Goal: Task Accomplishment & Management: Manage account settings

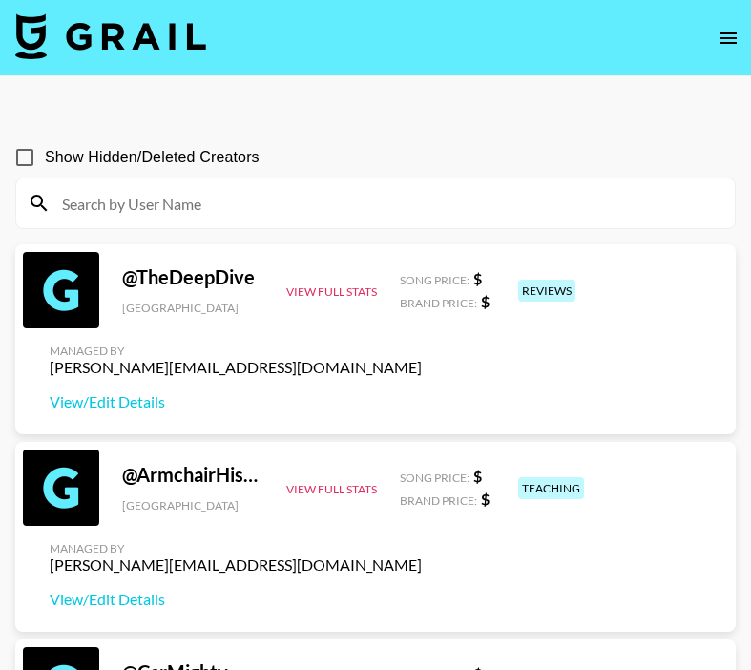
click at [364, 219] on div at bounding box center [375, 203] width 719 height 50
click at [326, 199] on input at bounding box center [387, 203] width 673 height 31
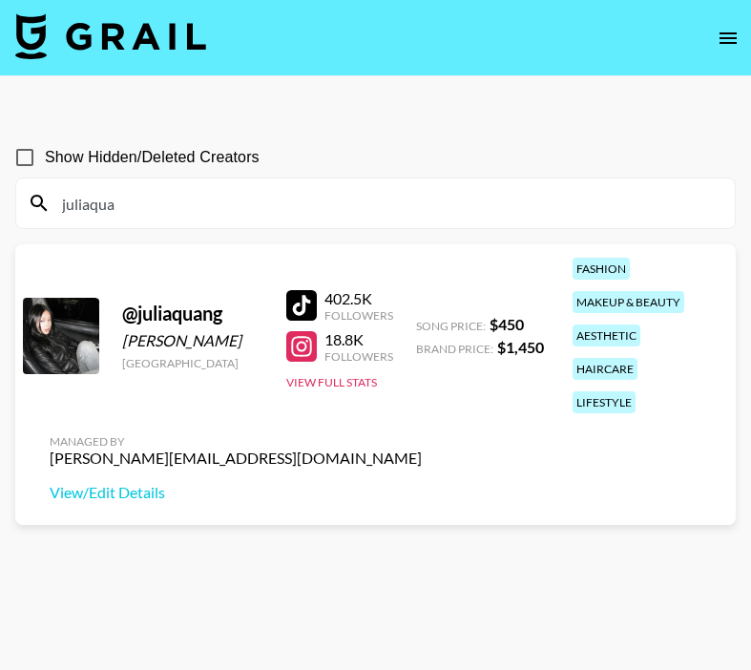
type input "juliaqua"
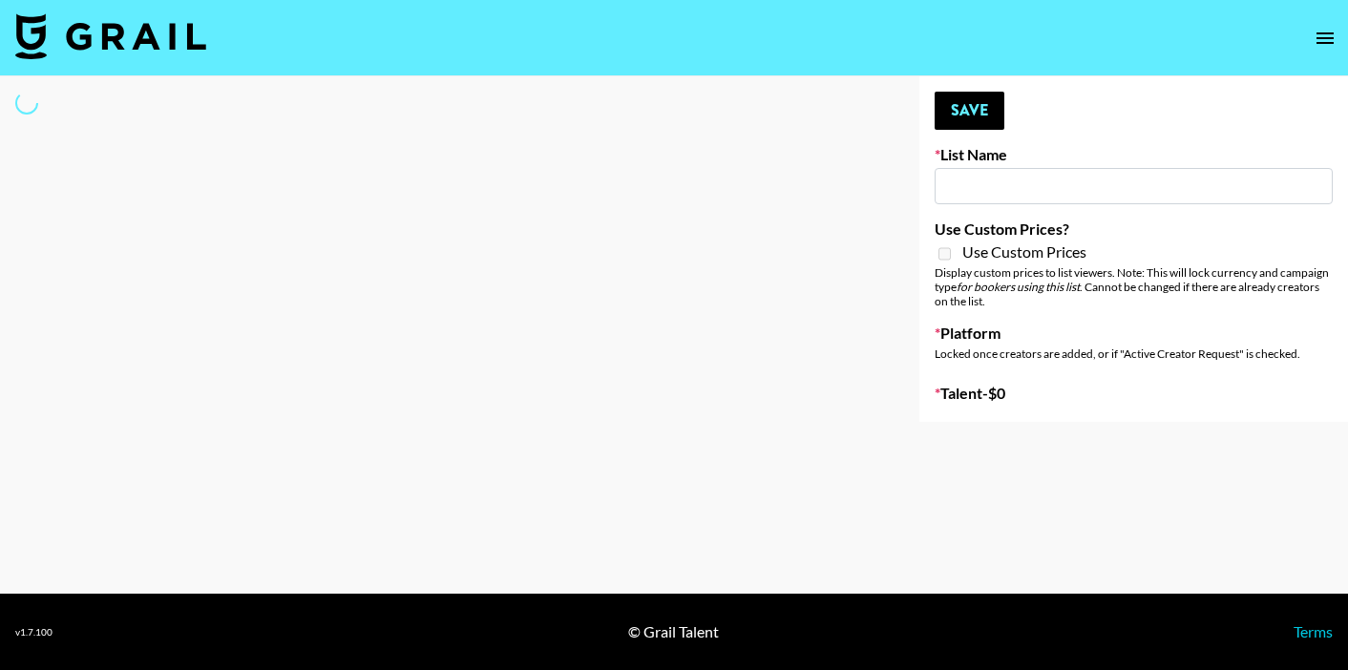
type input "New York Fashion Week Sep 25"
select select "Song"
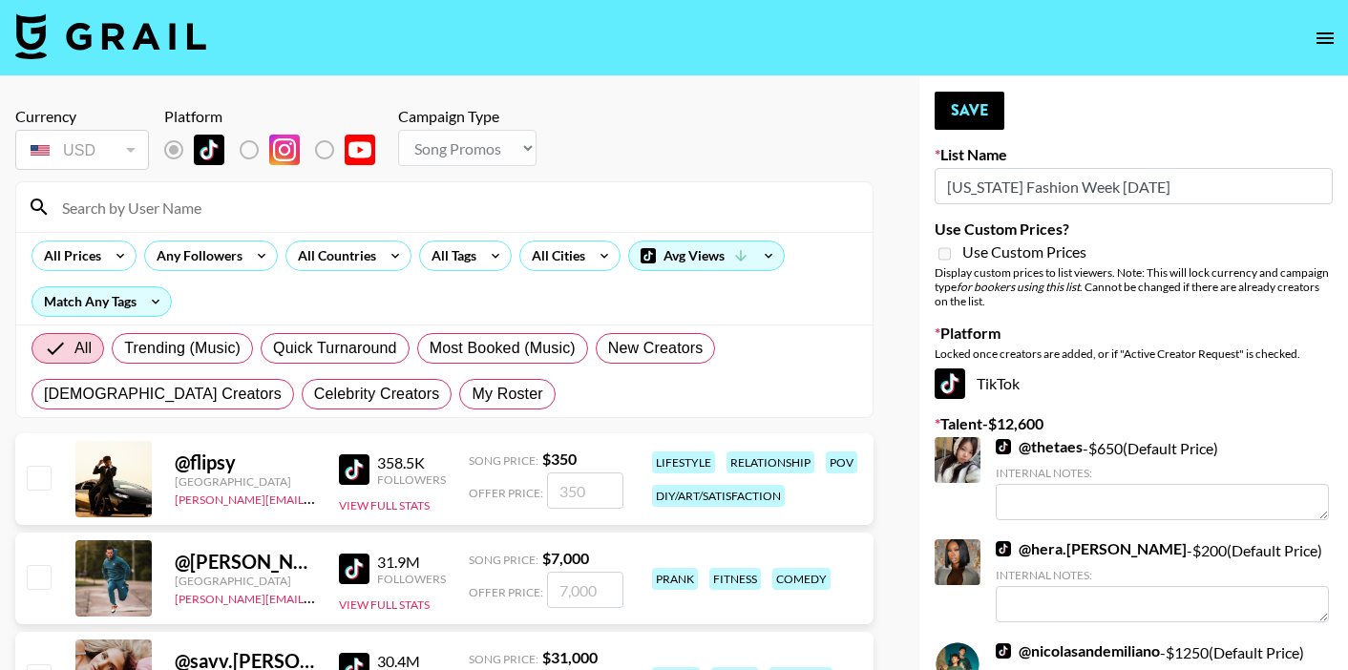
click at [425, 213] on input at bounding box center [456, 207] width 810 height 31
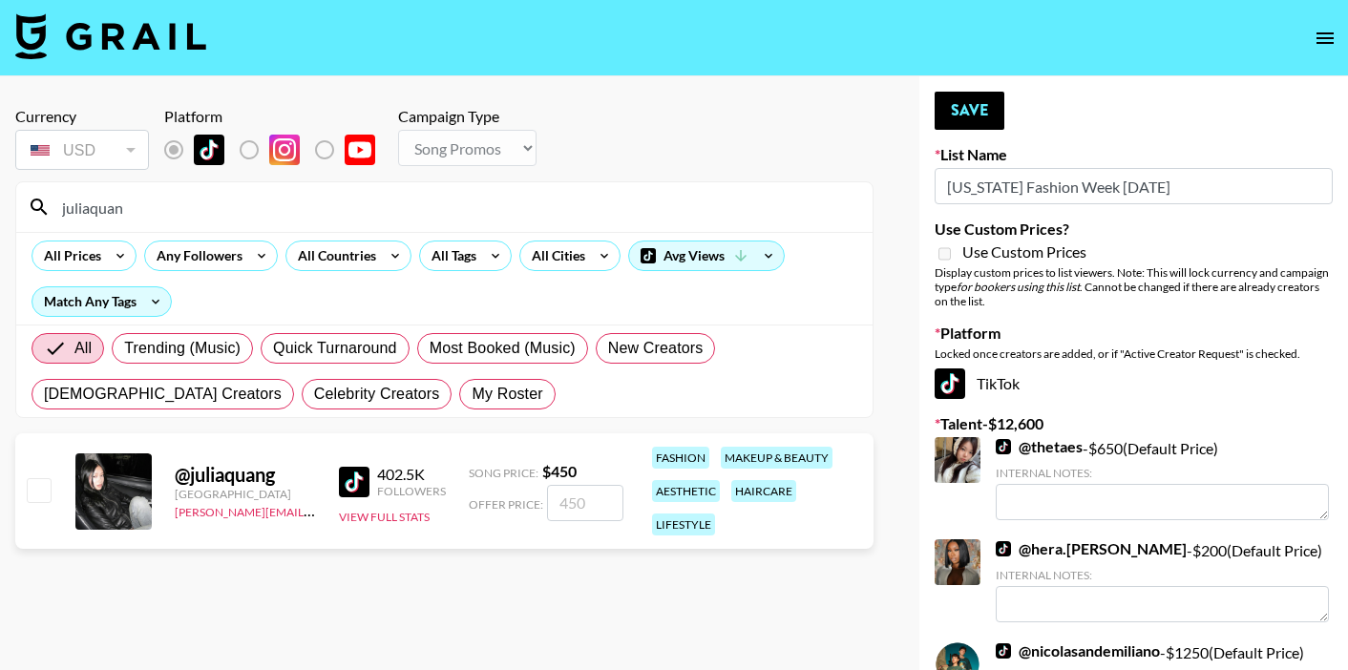
type input "juliaquan"
click at [41, 489] on input "checkbox" at bounding box center [38, 489] width 23 height 23
checkbox input "true"
type input "450"
click at [957, 115] on button "Save" at bounding box center [969, 111] width 70 height 38
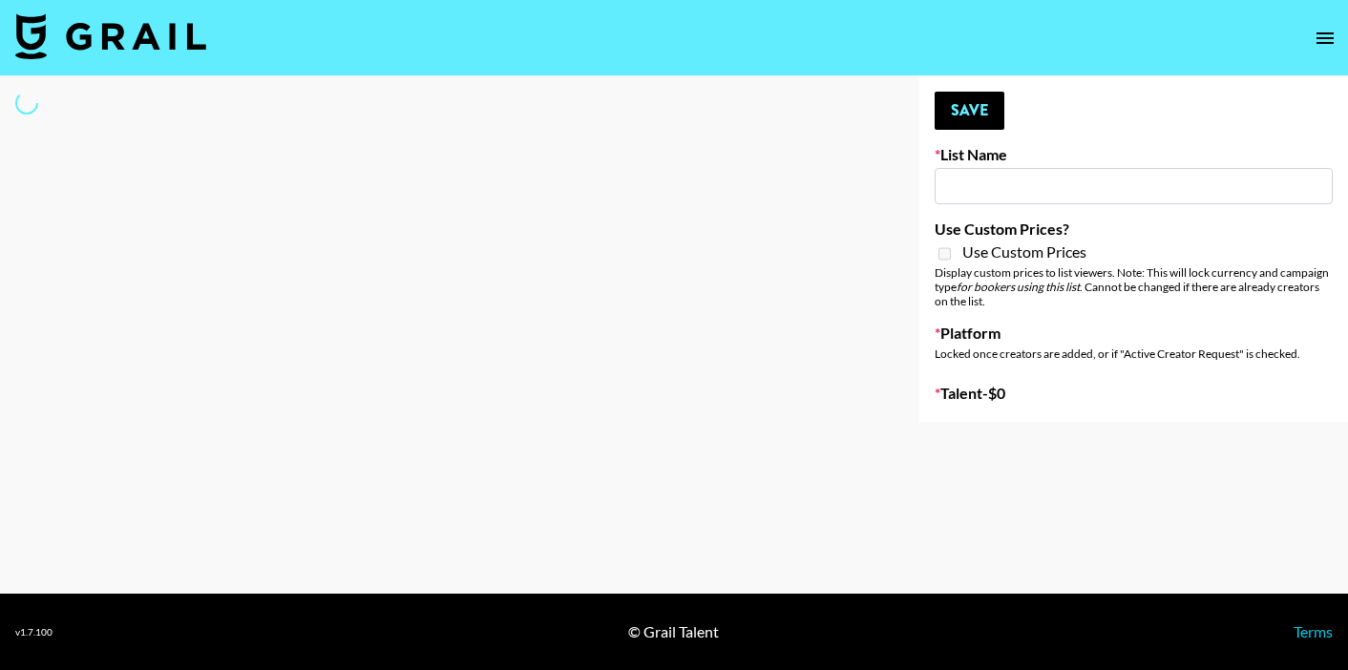
type input "London Fashion Week [DATE]"
select select "Song"
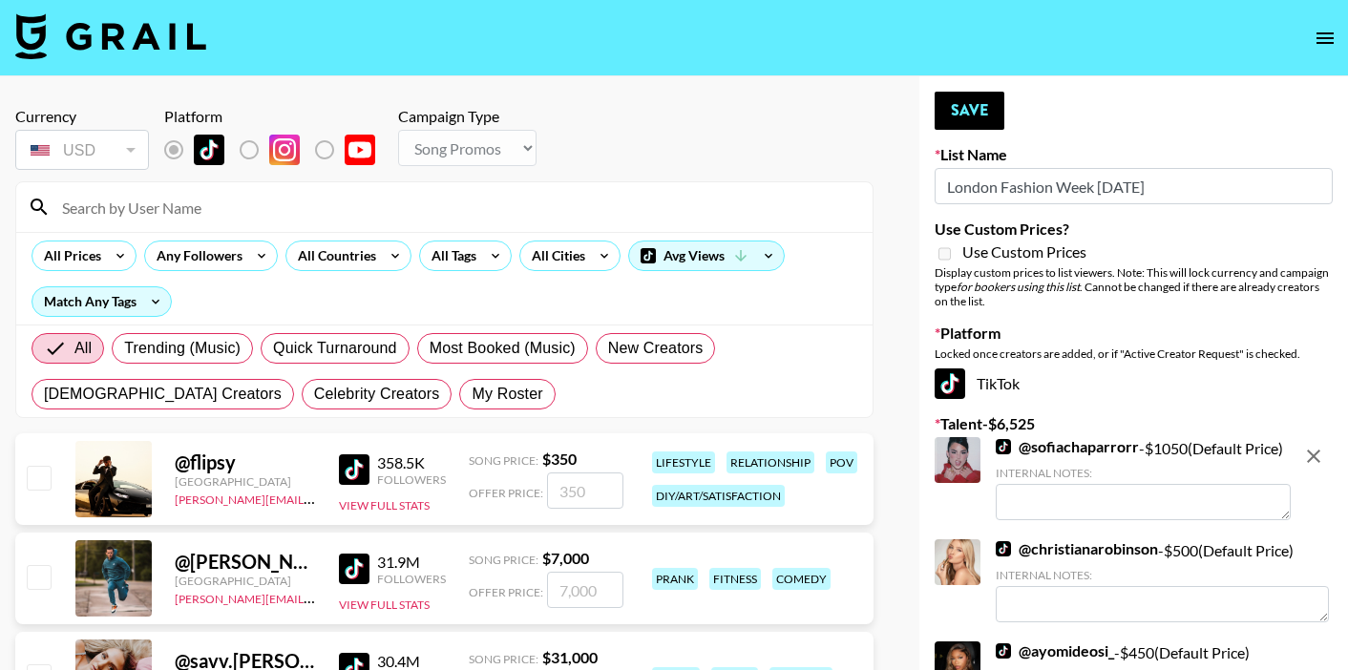
click at [378, 220] on input at bounding box center [456, 207] width 810 height 31
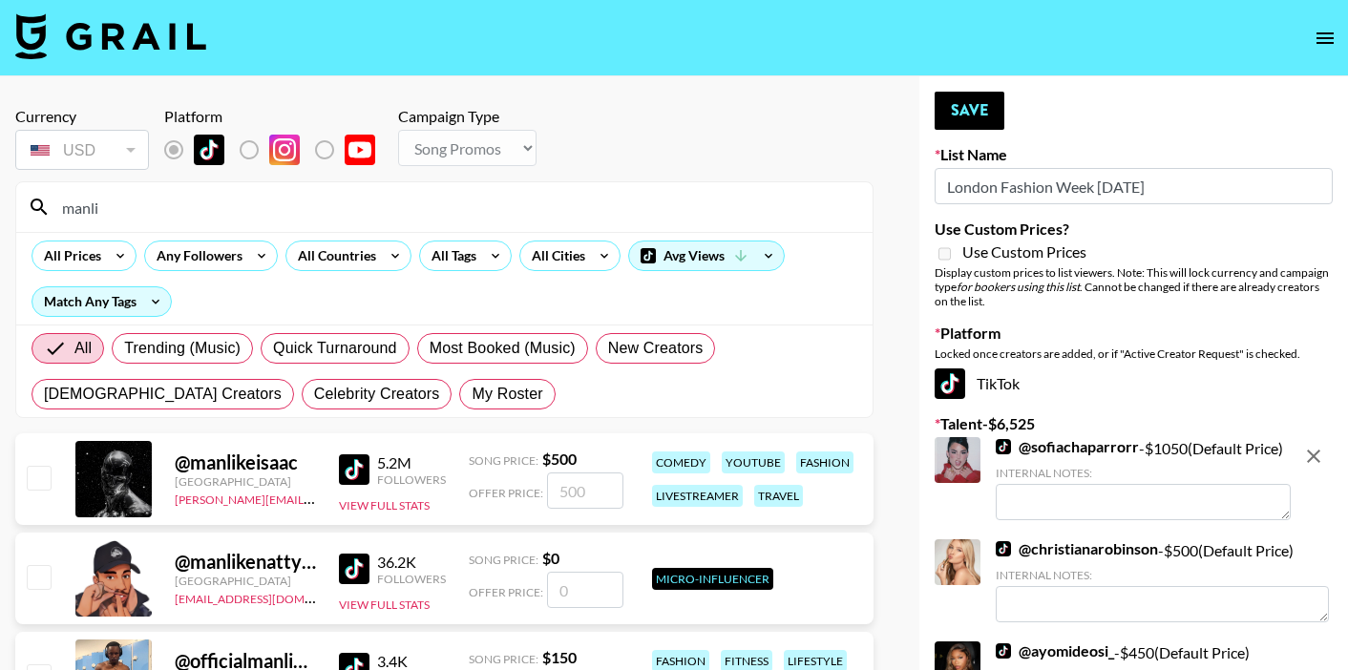
type input "manli"
click at [35, 482] on input "checkbox" at bounding box center [38, 477] width 23 height 23
checkbox input "true"
type input "500"
click at [983, 114] on button "Save" at bounding box center [969, 111] width 70 height 38
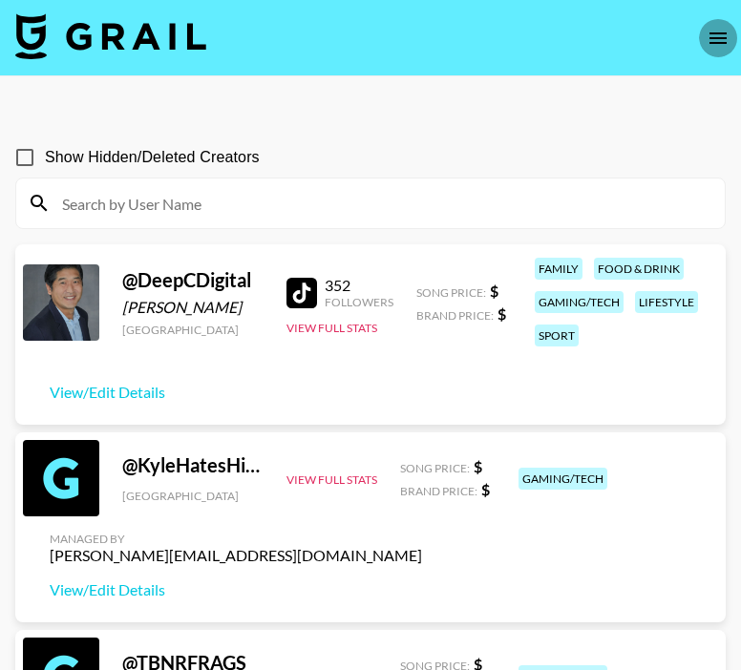
click at [711, 42] on icon "open drawer" at bounding box center [717, 37] width 17 height 11
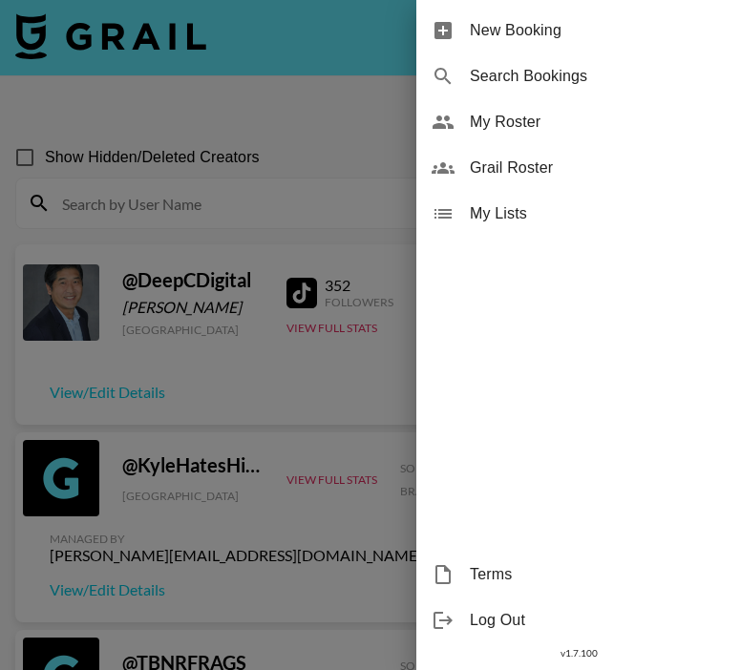
click at [541, 126] on span "My Roster" at bounding box center [598, 122] width 256 height 23
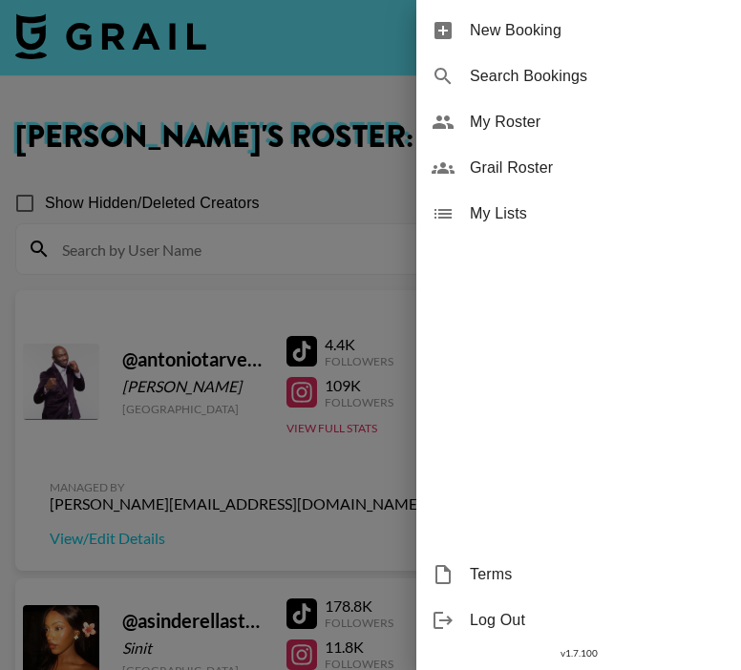
click at [263, 327] on div at bounding box center [370, 335] width 741 height 670
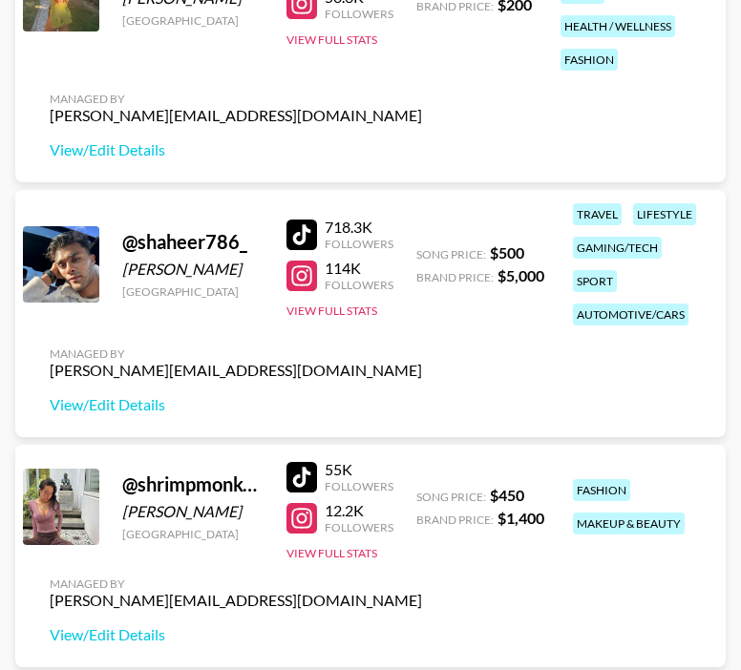
scroll to position [6894, 0]
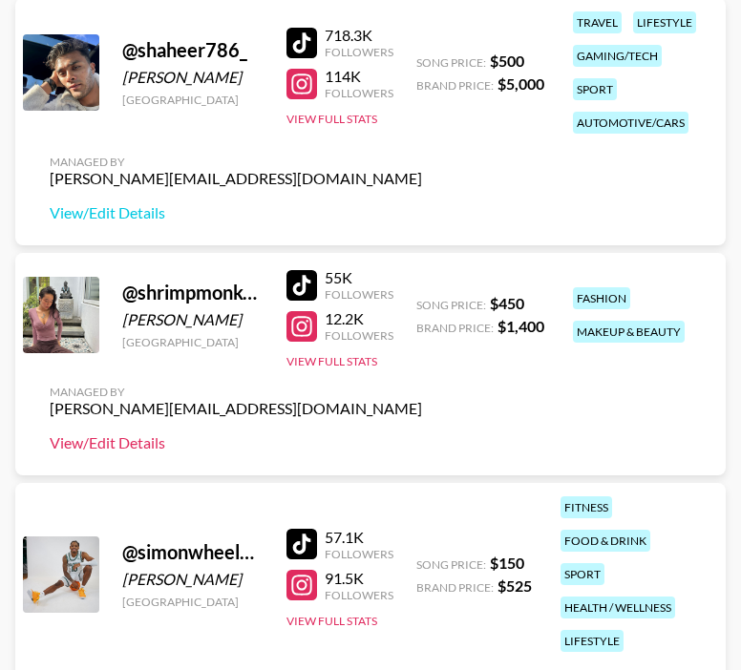
click at [96, 442] on link "View/Edit Details" at bounding box center [236, 442] width 372 height 19
click at [346, 361] on button "View Full Stats" at bounding box center [331, 361] width 91 height 14
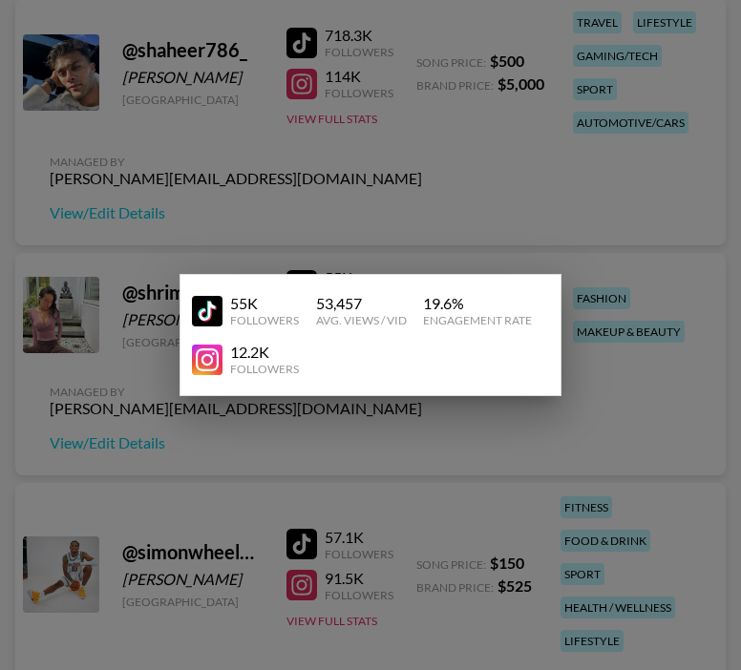
click at [328, 201] on div at bounding box center [370, 335] width 741 height 670
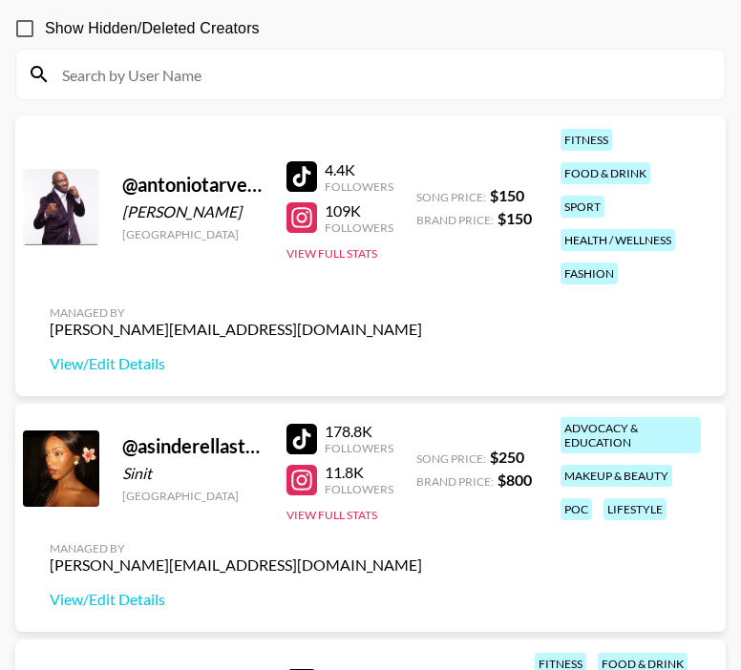
scroll to position [186, 0]
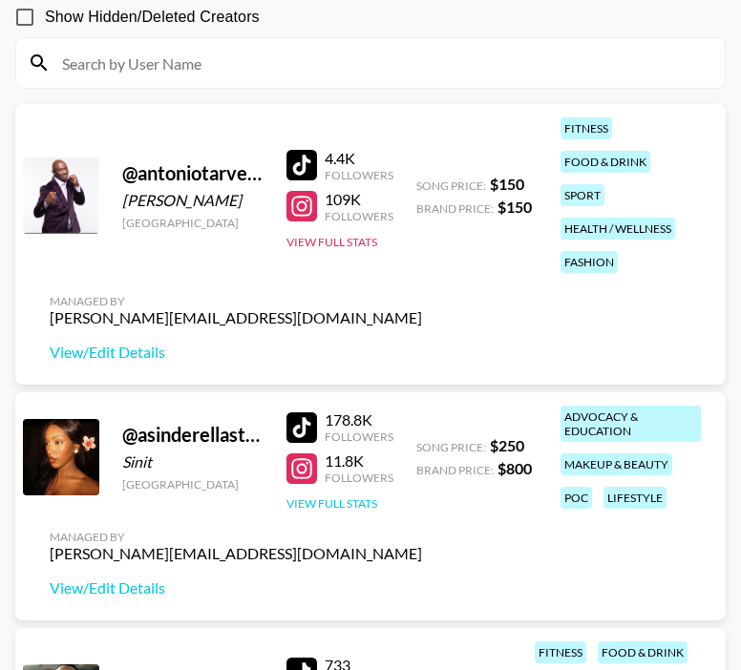
click at [354, 497] on button "View Full Stats" at bounding box center [331, 503] width 91 height 14
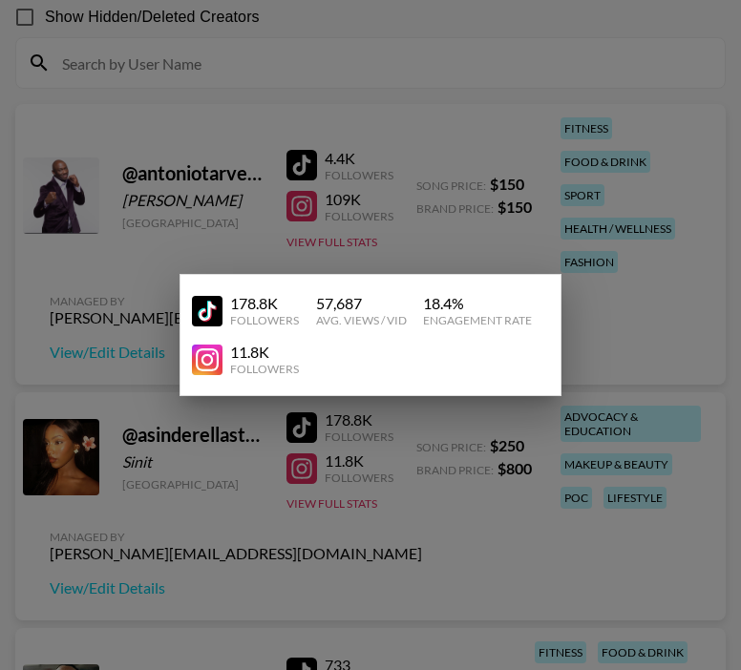
click at [170, 569] on div at bounding box center [370, 335] width 741 height 670
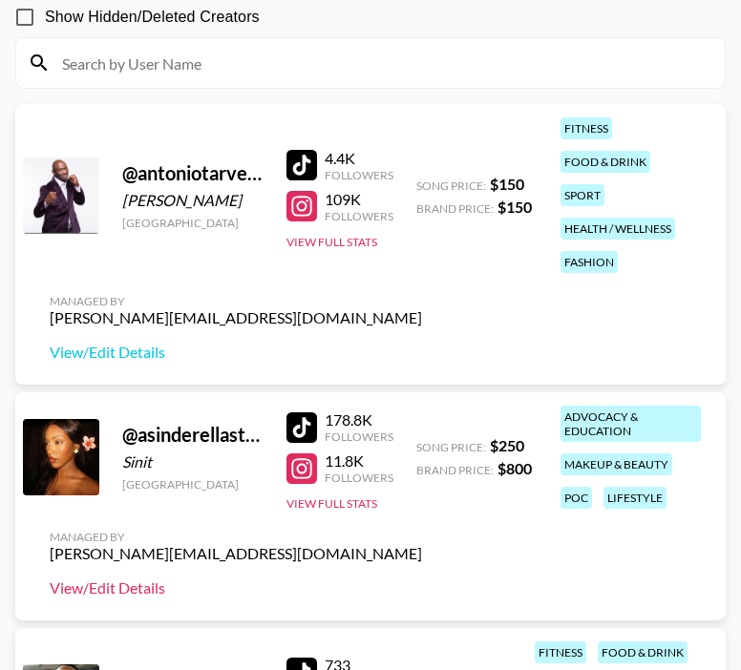
click at [146, 593] on link "View/Edit Details" at bounding box center [236, 587] width 372 height 19
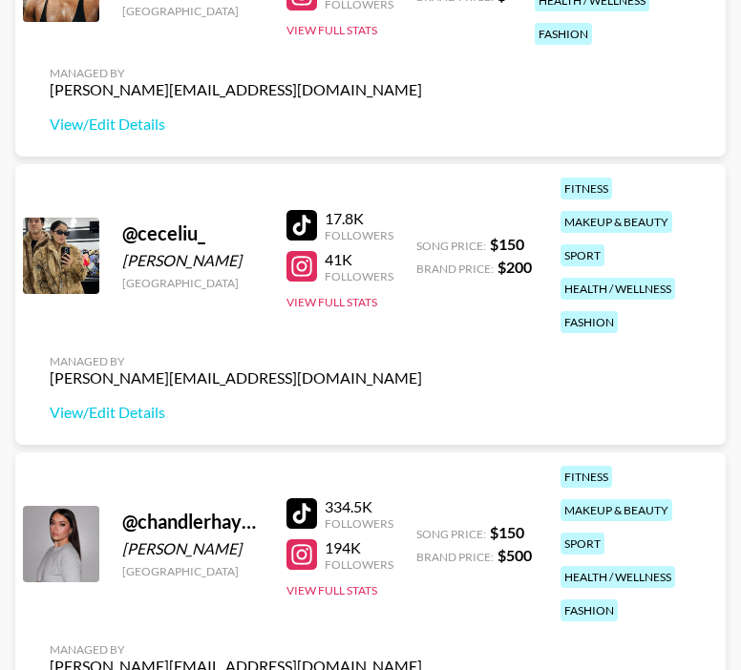
scroll to position [962, 0]
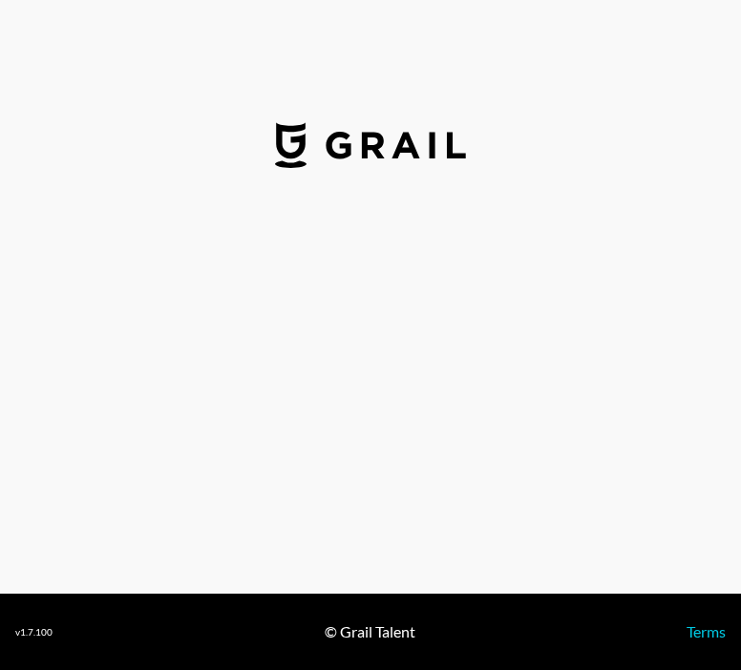
select select "USD"
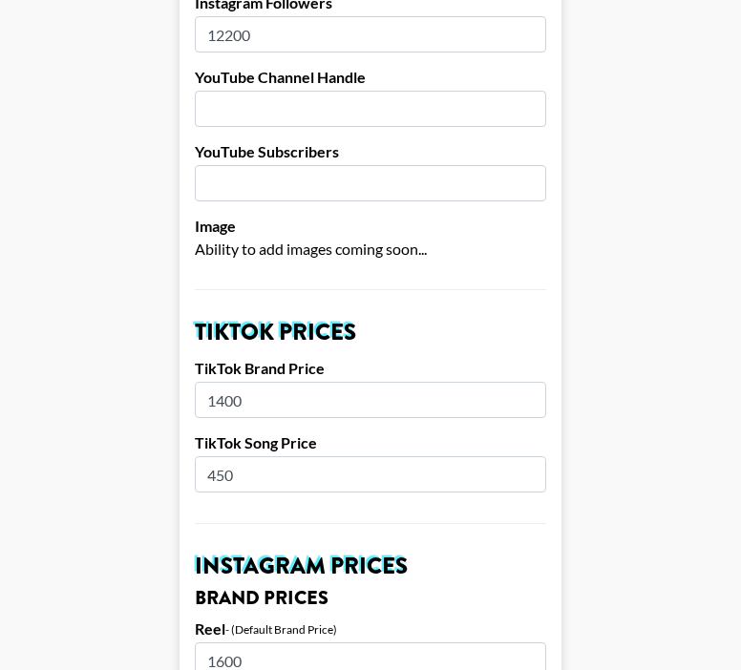
scroll to position [444, 0]
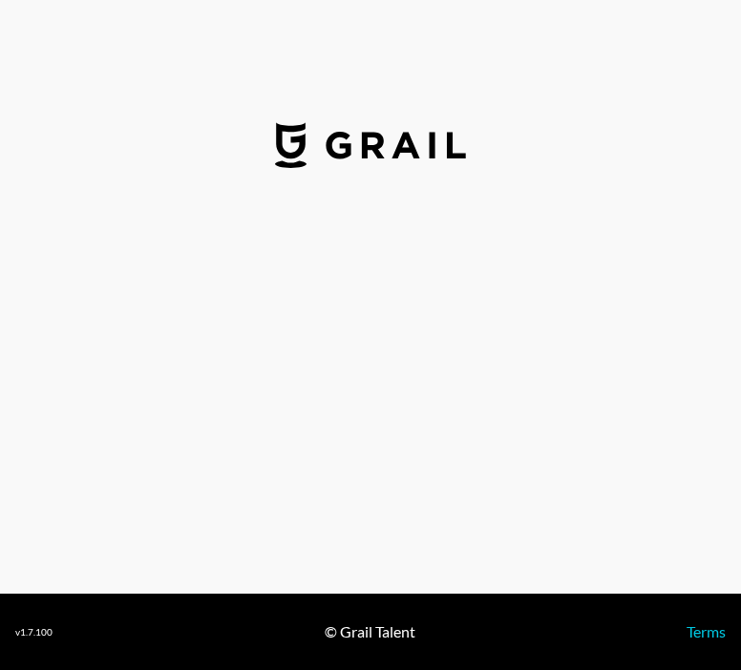
select select "USD"
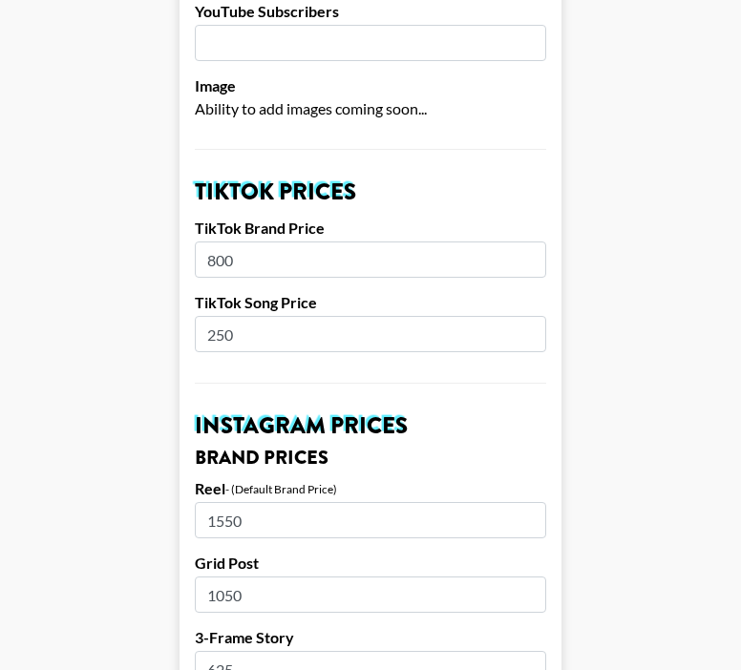
scroll to position [588, 0]
